Goal: Transaction & Acquisition: Purchase product/service

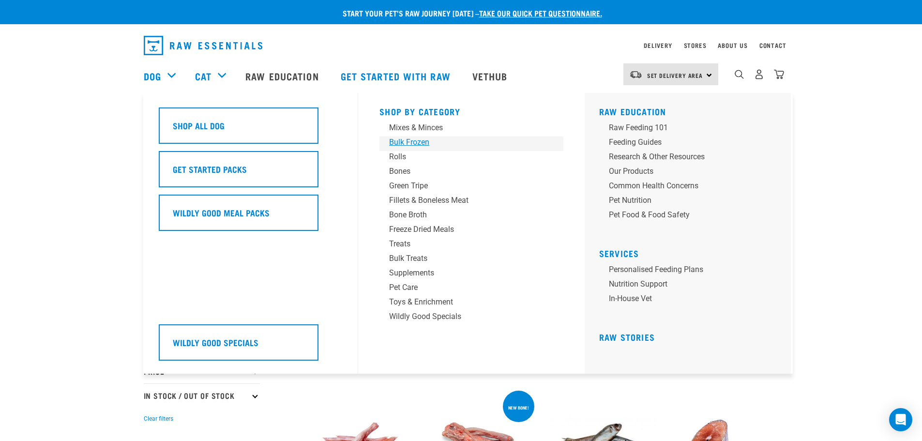
click at [405, 141] on div "Bulk Frozen" at bounding box center [464, 143] width 151 height 12
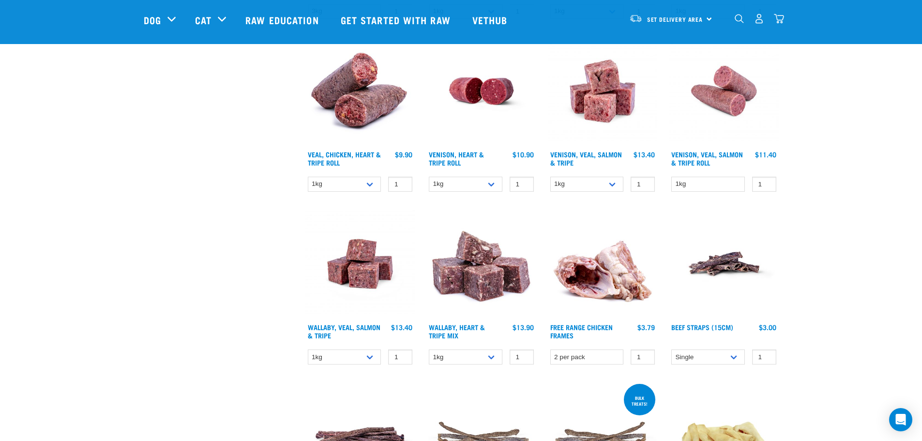
scroll to position [629, 0]
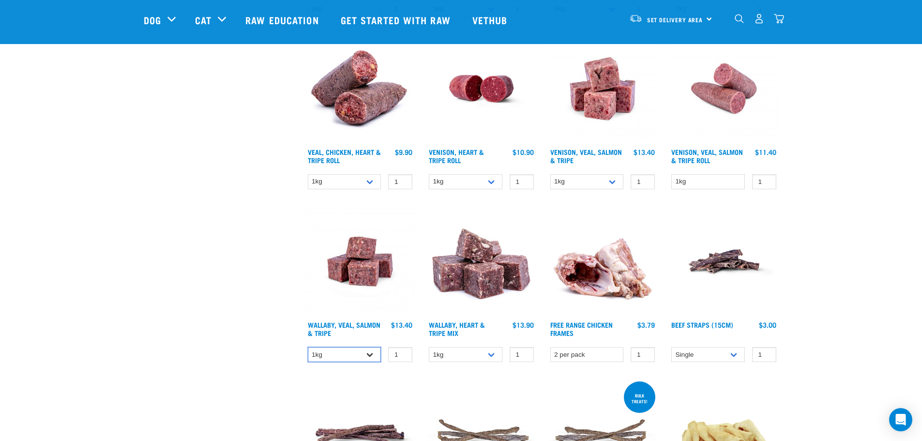
click at [374, 359] on select "1kg 3kg" at bounding box center [345, 354] width 74 height 15
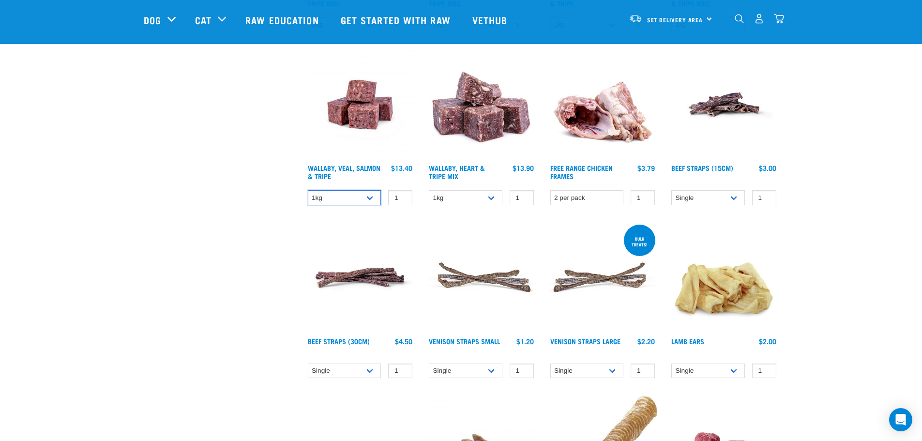
scroll to position [678, 0]
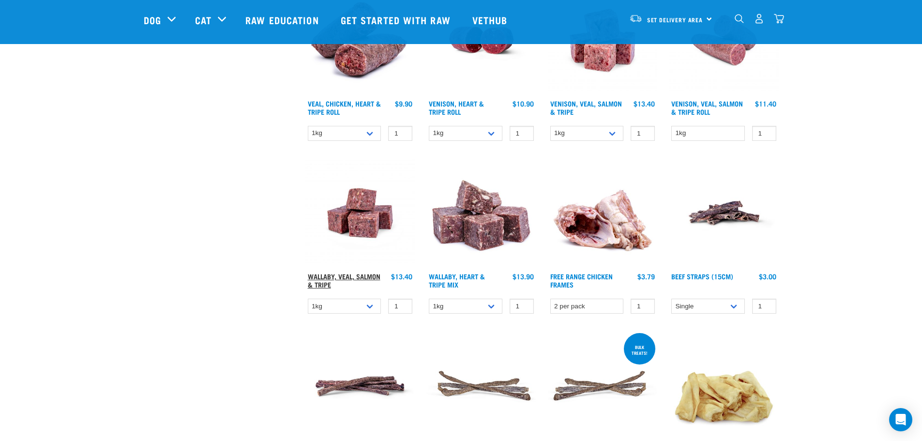
click at [366, 274] on link "Wallaby, Veal, Salmon & Tripe" at bounding box center [344, 279] width 73 height 11
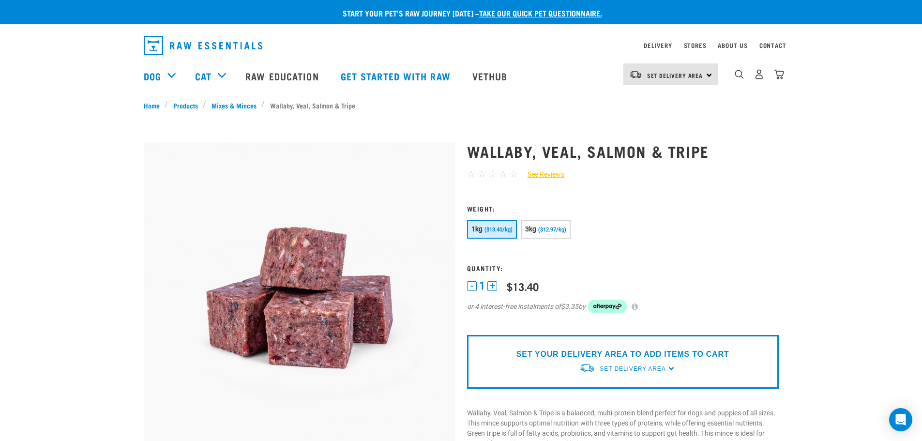
scroll to position [145, 0]
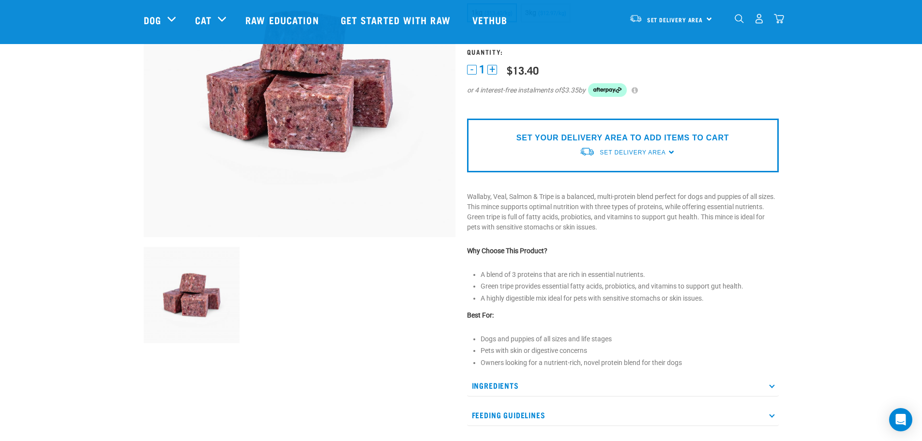
click at [621, 387] on p "Ingredients" at bounding box center [623, 386] width 312 height 22
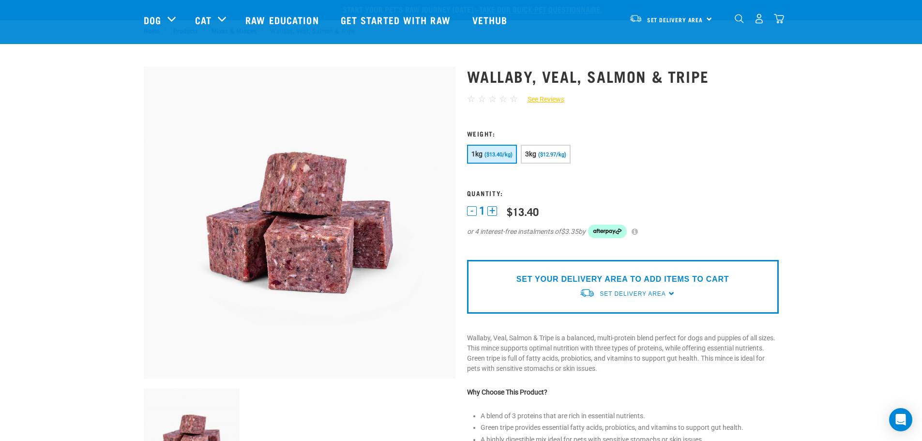
scroll to position [0, 0]
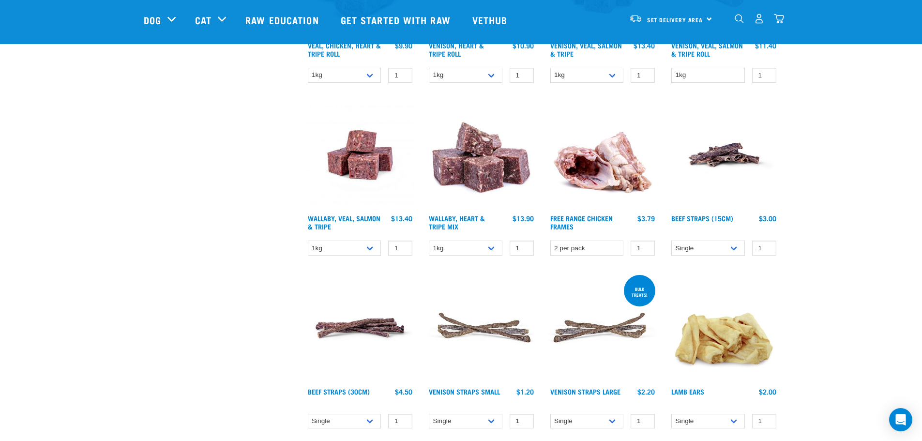
scroll to position [652, 0]
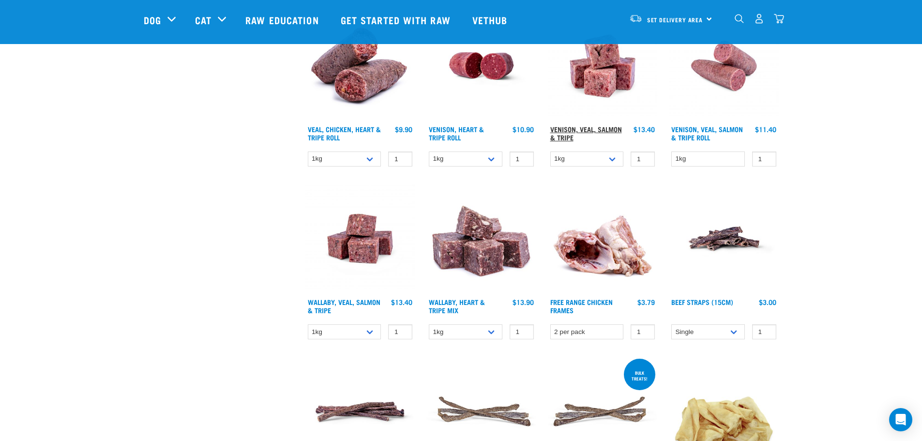
click at [574, 127] on link "Venison, Veal, Salmon & Tripe" at bounding box center [586, 132] width 72 height 11
click at [587, 127] on link "Venison, Veal, Salmon & Tripe" at bounding box center [586, 132] width 72 height 11
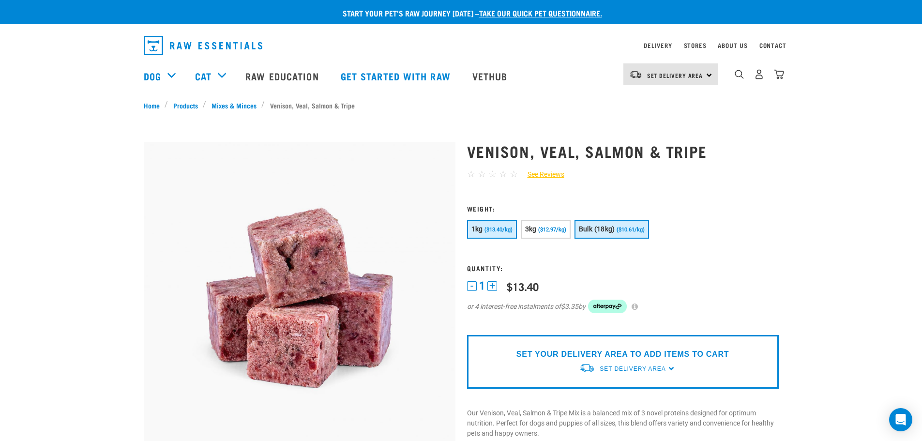
click at [625, 232] on span "($10.61/kg)" at bounding box center [631, 230] width 28 height 6
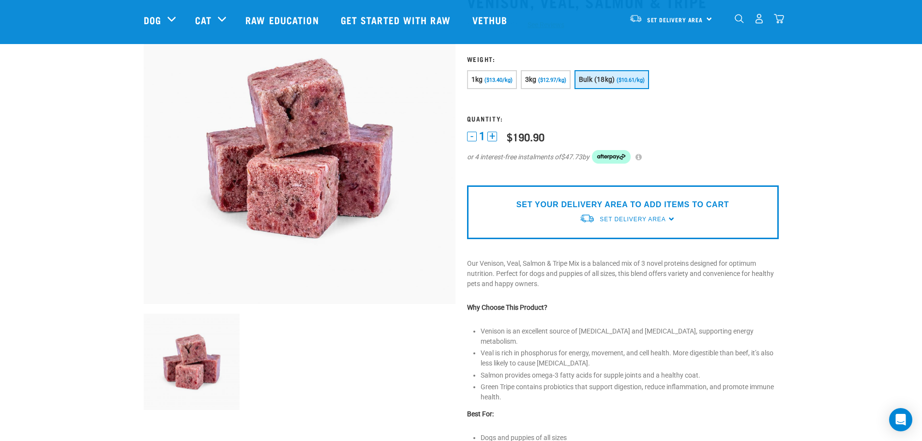
scroll to position [194, 0]
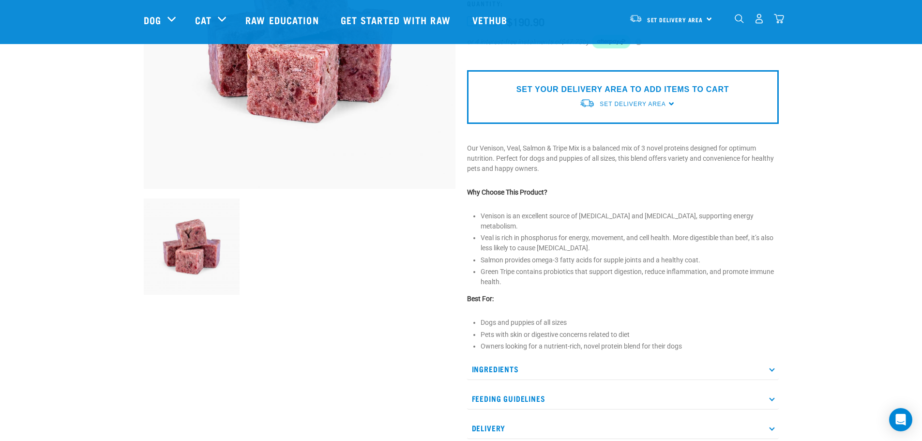
drag, startPoint x: 563, startPoint y: 358, endPoint x: 571, endPoint y: 358, distance: 7.7
click at [565, 358] on p "Ingredients" at bounding box center [623, 369] width 312 height 22
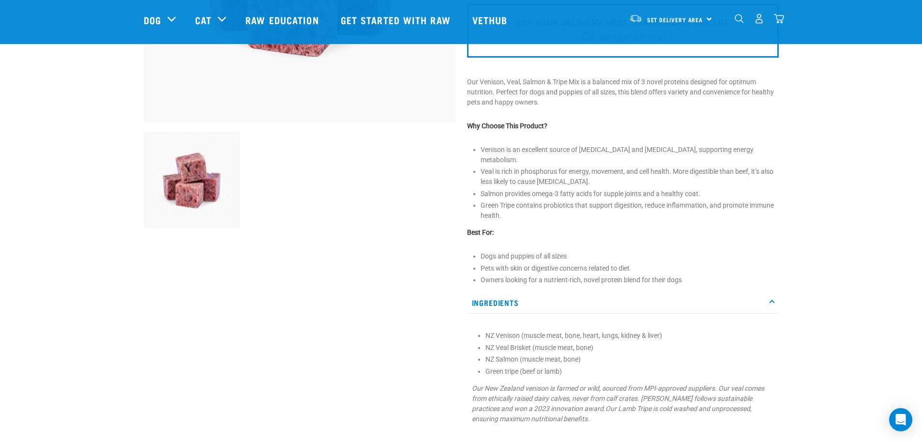
scroll to position [0, 0]
